Goal: Task Accomplishment & Management: Complete application form

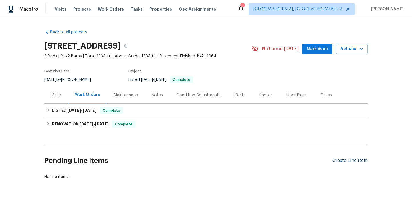
click at [348, 160] on div "Create Line Item" at bounding box center [350, 160] width 35 height 5
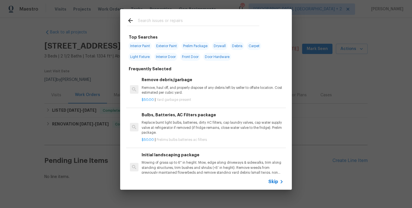
click at [161, 23] on input "text" at bounding box center [198, 21] width 121 height 9
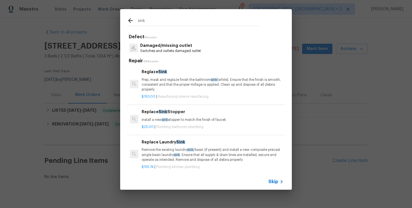
type input "sink"
click at [166, 78] on p "Prep, mask and reglaze finish the bathroom sink (white). Ensure that the finish…" at bounding box center [213, 85] width 142 height 15
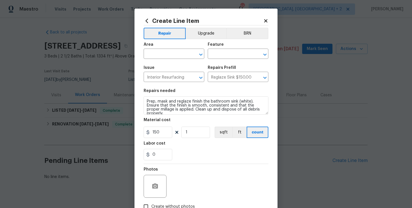
click at [158, 60] on span "Area ​" at bounding box center [174, 50] width 61 height 23
click at [155, 54] on input "text" at bounding box center [166, 54] width 45 height 9
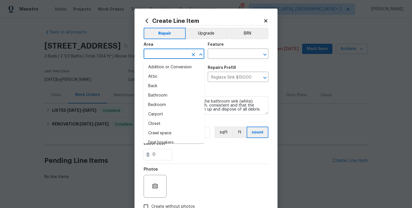
type input "i"
type input "n"
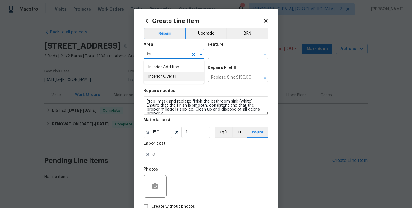
click at [166, 74] on li "Interior Overall" at bounding box center [174, 76] width 61 height 9
type input "Interior Overall"
click at [210, 54] on input "text" at bounding box center [230, 54] width 45 height 9
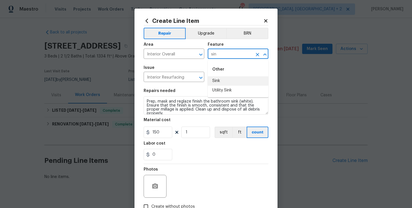
click at [218, 78] on li "Sink" at bounding box center [238, 80] width 61 height 9
type input "Sink"
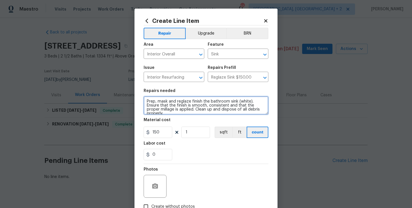
click at [198, 100] on textarea "Prep, mask and reglaze finish the bathroom sink (white). Ensure that the finish…" at bounding box center [206, 105] width 125 height 18
paste textarea "The hall bathroom sink is clogged, and water will not drain. Please inspect the…"
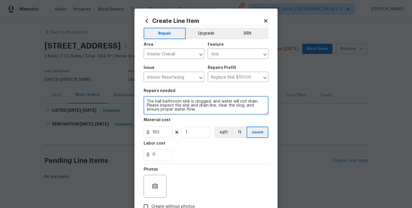
type textarea "The hall bathroom sink is clogged, and water will not drain. Please inspect the…"
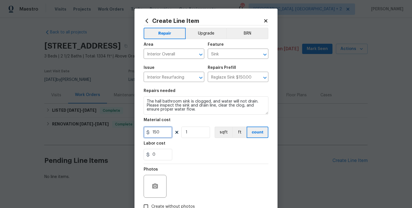
click at [158, 132] on input "150" at bounding box center [158, 132] width 29 height 11
type input "75"
click at [150, 187] on button "button" at bounding box center [155, 187] width 14 height 14
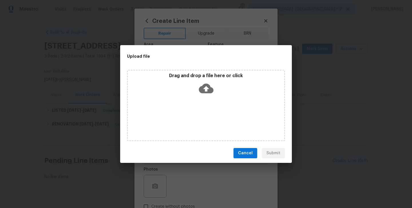
click at [208, 89] on icon at bounding box center [206, 89] width 15 height 10
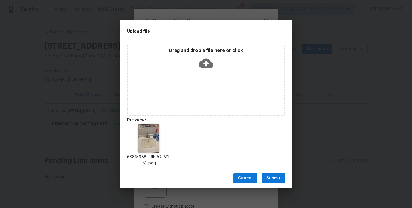
click at [267, 178] on span "Submit" at bounding box center [274, 178] width 14 height 7
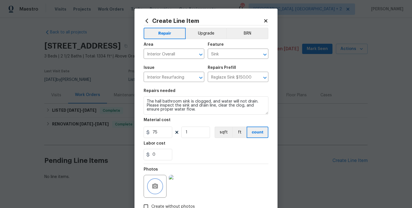
scroll to position [38, 0]
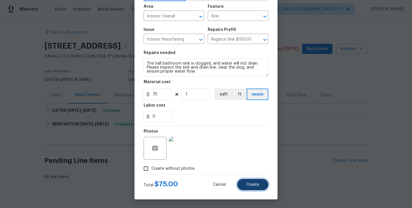
click at [243, 186] on button "Create" at bounding box center [252, 184] width 31 height 11
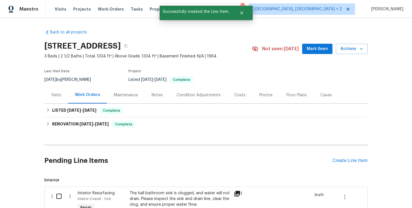
scroll to position [82, 0]
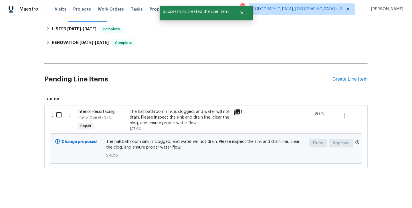
click at [60, 117] on input "checkbox" at bounding box center [61, 115] width 16 height 12
checkbox input "true"
click at [368, 189] on button "Create Work Order" at bounding box center [379, 194] width 47 height 11
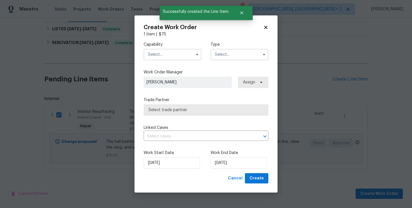
click at [169, 52] on input "text" at bounding box center [173, 54] width 58 height 11
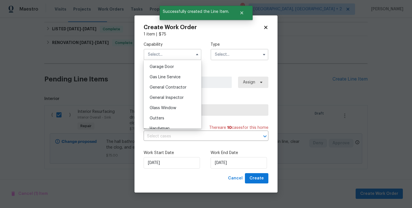
scroll to position [271, 0]
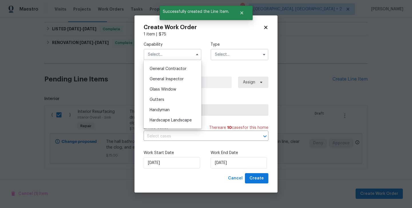
click at [172, 107] on div "Handyman" at bounding box center [172, 110] width 55 height 10
type input "Handyman"
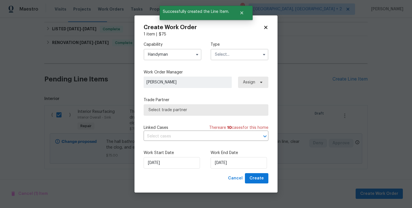
click at [222, 56] on input "text" at bounding box center [240, 54] width 58 height 11
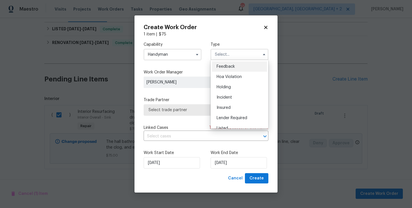
click at [227, 63] on div "Feedback" at bounding box center [239, 67] width 55 height 10
type input "Feedback"
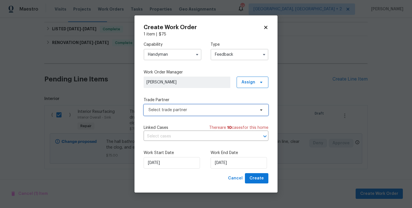
click at [177, 107] on span "Select trade partner" at bounding box center [202, 110] width 107 height 6
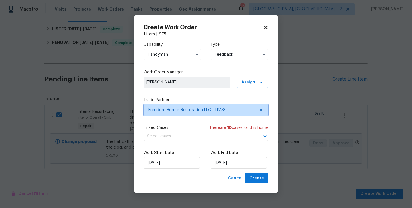
click at [214, 105] on span "Freedom Homes Restoration LLC - TPA-S" at bounding box center [206, 110] width 125 height 11
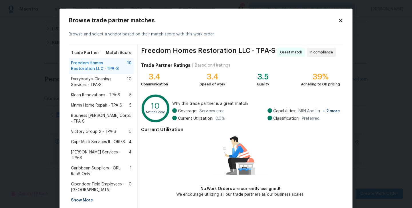
click at [119, 76] on span "Everybody’s Cleaning Services - TPA-S" at bounding box center [99, 81] width 56 height 11
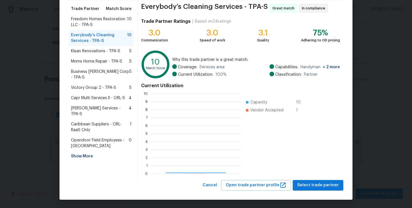
scroll to position [80, 91]
click at [311, 185] on span "Select trade partner" at bounding box center [318, 185] width 42 height 7
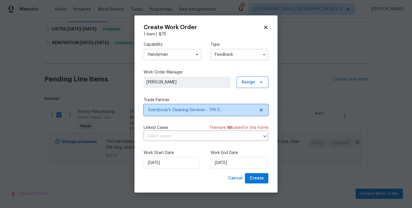
scroll to position [0, 0]
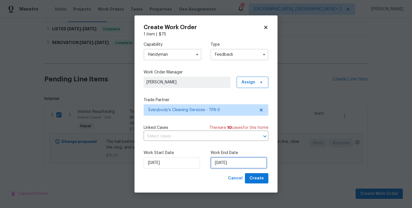
click at [242, 160] on input "[DATE]" at bounding box center [239, 162] width 56 height 11
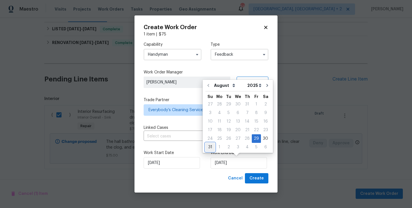
click at [207, 147] on div "31" at bounding box center [210, 147] width 9 height 8
type input "[DATE]"
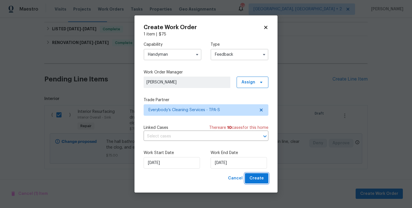
click at [265, 181] on button "Create" at bounding box center [256, 178] width 23 height 11
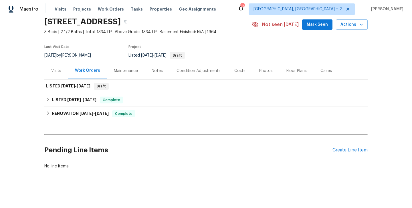
scroll to position [24, 0]
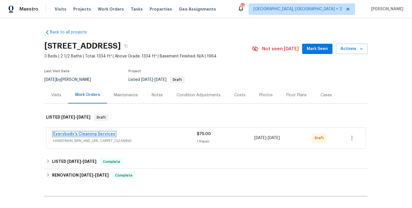
click at [91, 136] on link "Everybody’s Cleaning Services" at bounding box center [84, 134] width 62 height 4
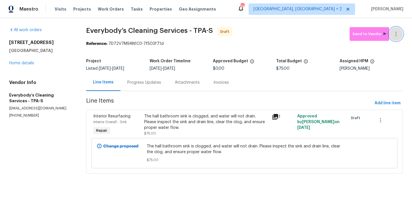
click at [400, 29] on button "button" at bounding box center [396, 34] width 14 height 14
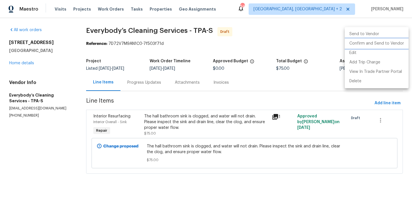
click at [399, 42] on li "Confirm and Send to Vendor" at bounding box center [377, 43] width 64 height 9
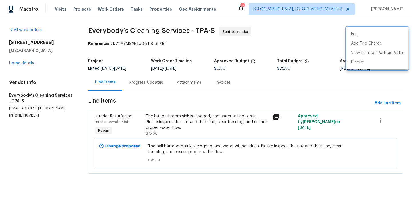
click at [150, 81] on div at bounding box center [206, 104] width 412 height 208
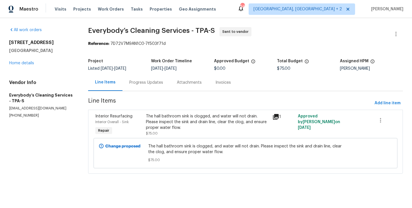
click at [150, 81] on div "Progress Updates" at bounding box center [146, 83] width 34 height 6
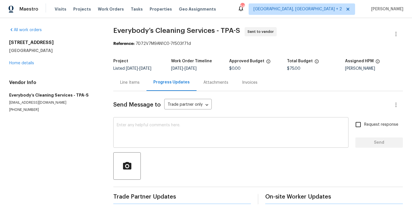
click at [169, 121] on div "x ​" at bounding box center [230, 133] width 235 height 29
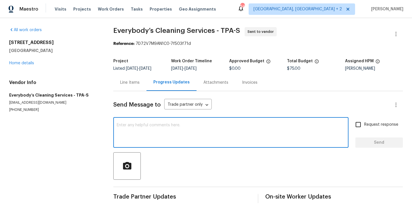
paste textarea "Hi, this is Blessida with Opendoor. I’m confirming you received the WO for the …"
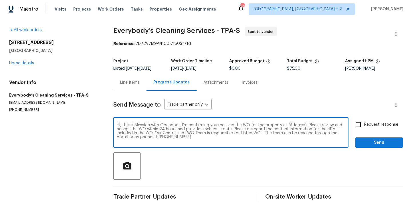
click at [295, 128] on textarea "Hi, this is Blessida with Opendoor. I’m confirming you received the WO for the …" at bounding box center [231, 133] width 228 height 20
paste textarea "[STREET_ADDRESS]"
type textarea "Hi, this is Blessida with Opendoor. I’m confirming you received the WO for the …"
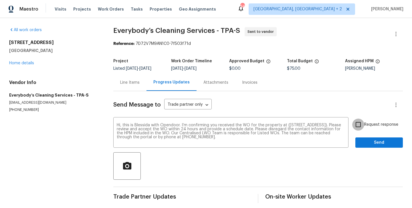
click at [364, 121] on input "Request response" at bounding box center [358, 125] width 12 height 12
checkbox input "true"
click at [364, 143] on span "Send" at bounding box center [379, 142] width 38 height 7
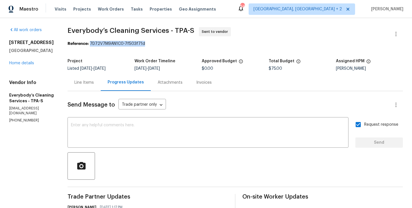
drag, startPoint x: 111, startPoint y: 45, endPoint x: 174, endPoint y: 45, distance: 62.7
click at [174, 45] on div "Reference: 7D72V7M9AN1C0-7f503f71d" at bounding box center [236, 44] width 336 height 6
copy div "7D72V7M9AN1C0-7f503f71d"
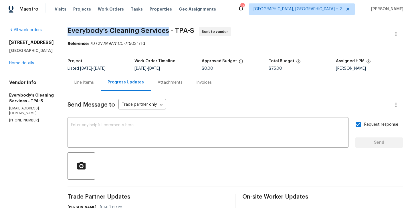
drag, startPoint x: 86, startPoint y: 30, endPoint x: 188, endPoint y: 30, distance: 101.9
click at [188, 30] on div "All work orders 4612 Pompano Dr Tampa, FL 33617 Home details Vendor Info Everyb…" at bounding box center [206, 138] width 412 height 240
copy span "Everybody’s Cleaning Services"
click at [22, 62] on link "Home details" at bounding box center [21, 63] width 25 height 4
